Goal: Transaction & Acquisition: Subscribe to service/newsletter

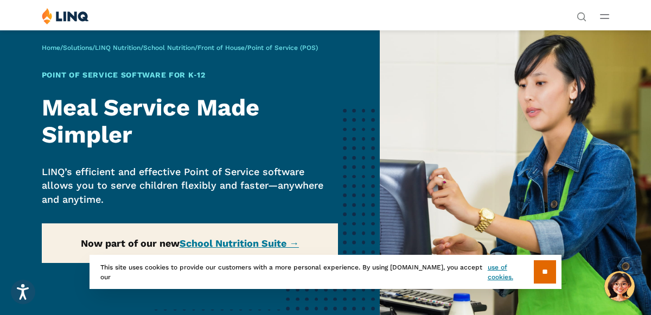
click at [87, 20] on img at bounding box center [65, 16] width 47 height 17
click at [543, 266] on input "**" at bounding box center [545, 271] width 22 height 23
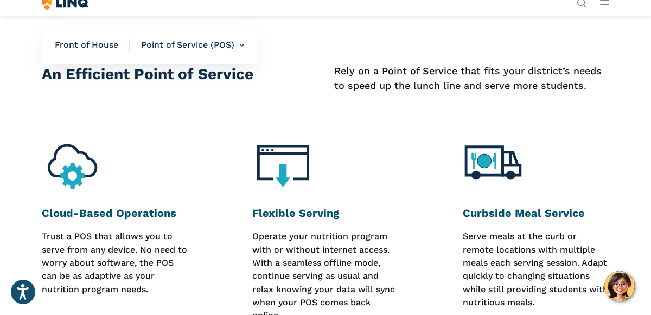
scroll to position [391, 0]
